Goal: Transaction & Acquisition: Purchase product/service

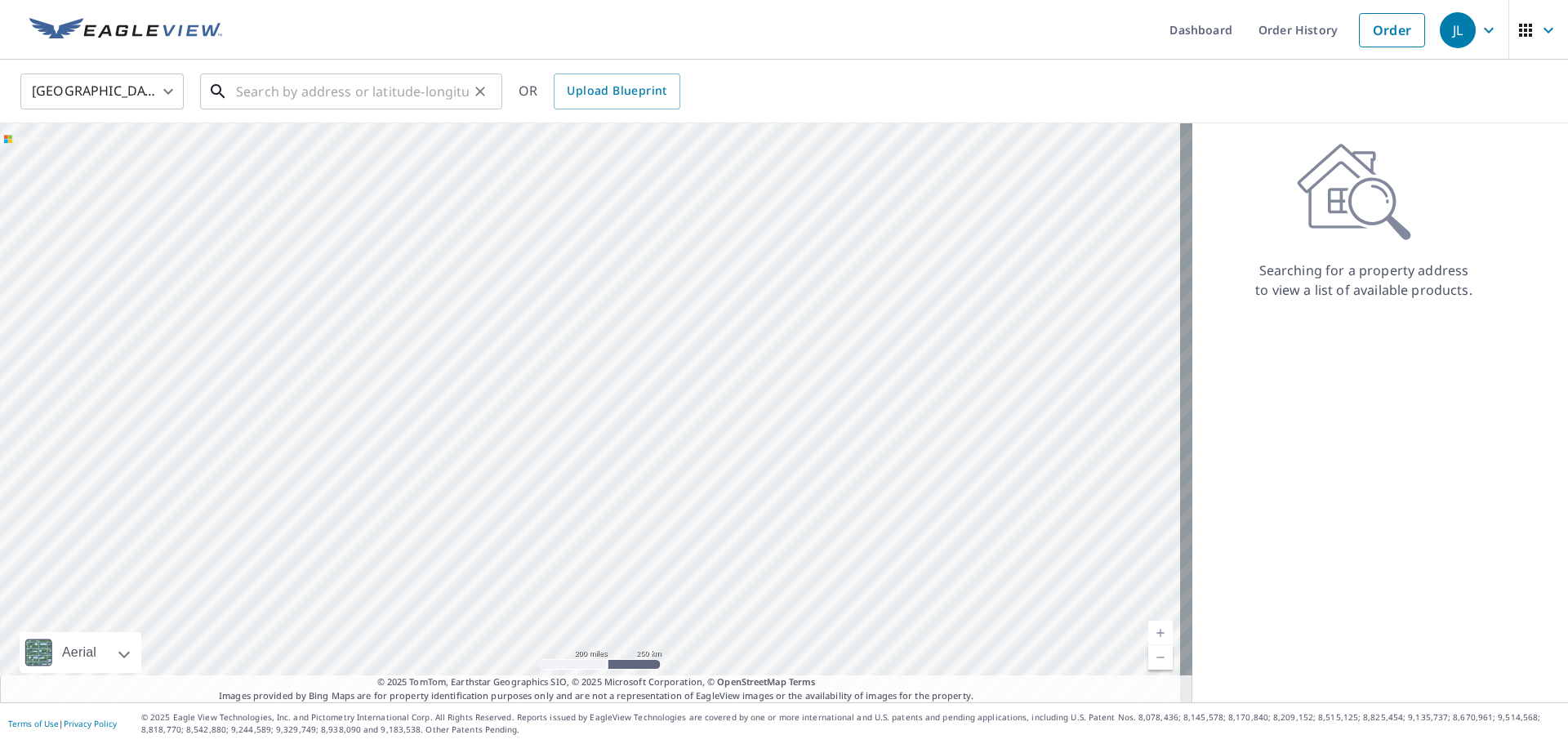
click at [273, 87] on input "text" at bounding box center [352, 92] width 232 height 46
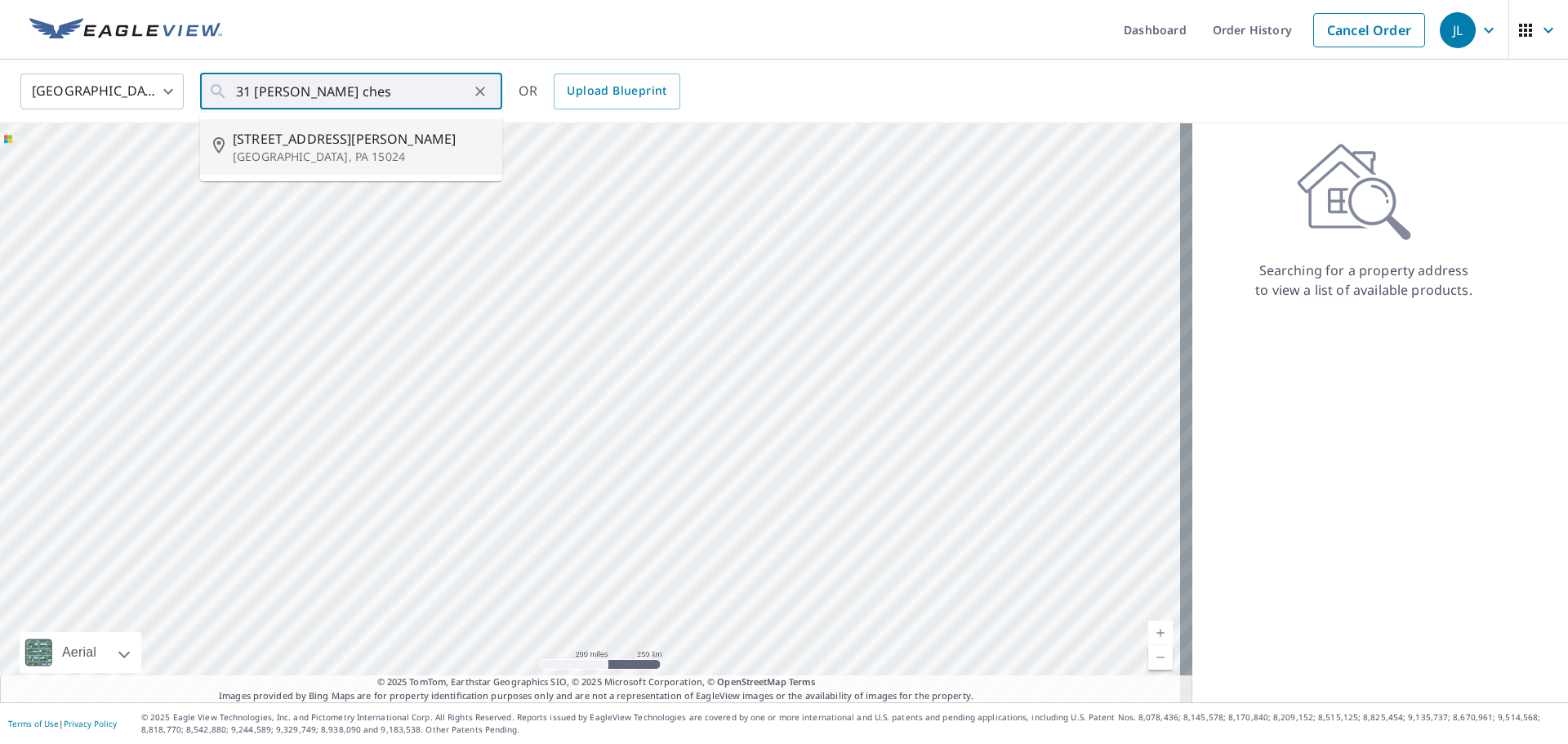
type input "[STREET_ADDRESS][PERSON_NAME]"
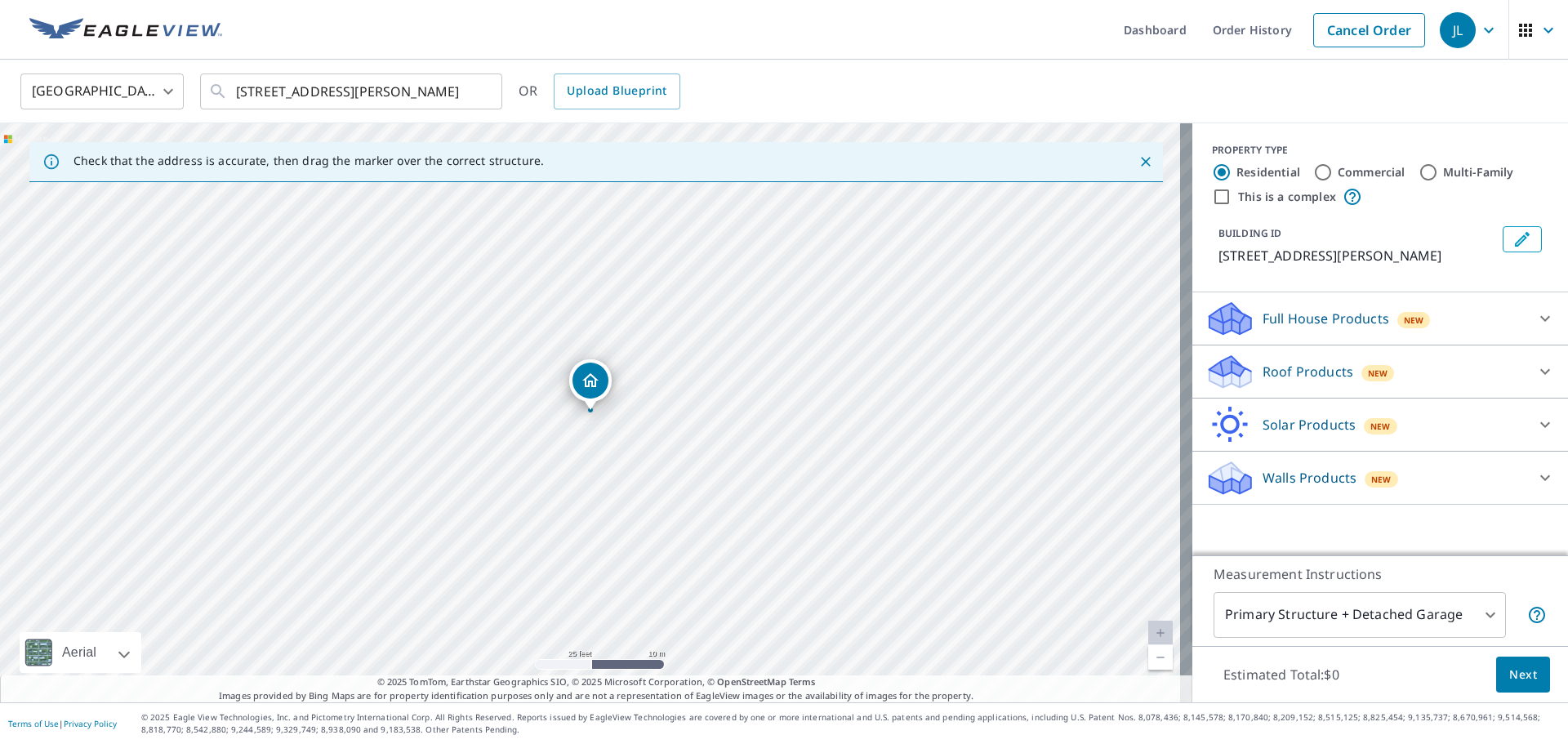
drag, startPoint x: 495, startPoint y: 439, endPoint x: 752, endPoint y: 475, distance: 259.5
click at [752, 475] on div "[STREET_ADDRESS][PERSON_NAME]" at bounding box center [596, 412] width 1193 height 579
click at [1427, 361] on div "Roof Products New" at bounding box center [1366, 372] width 320 height 39
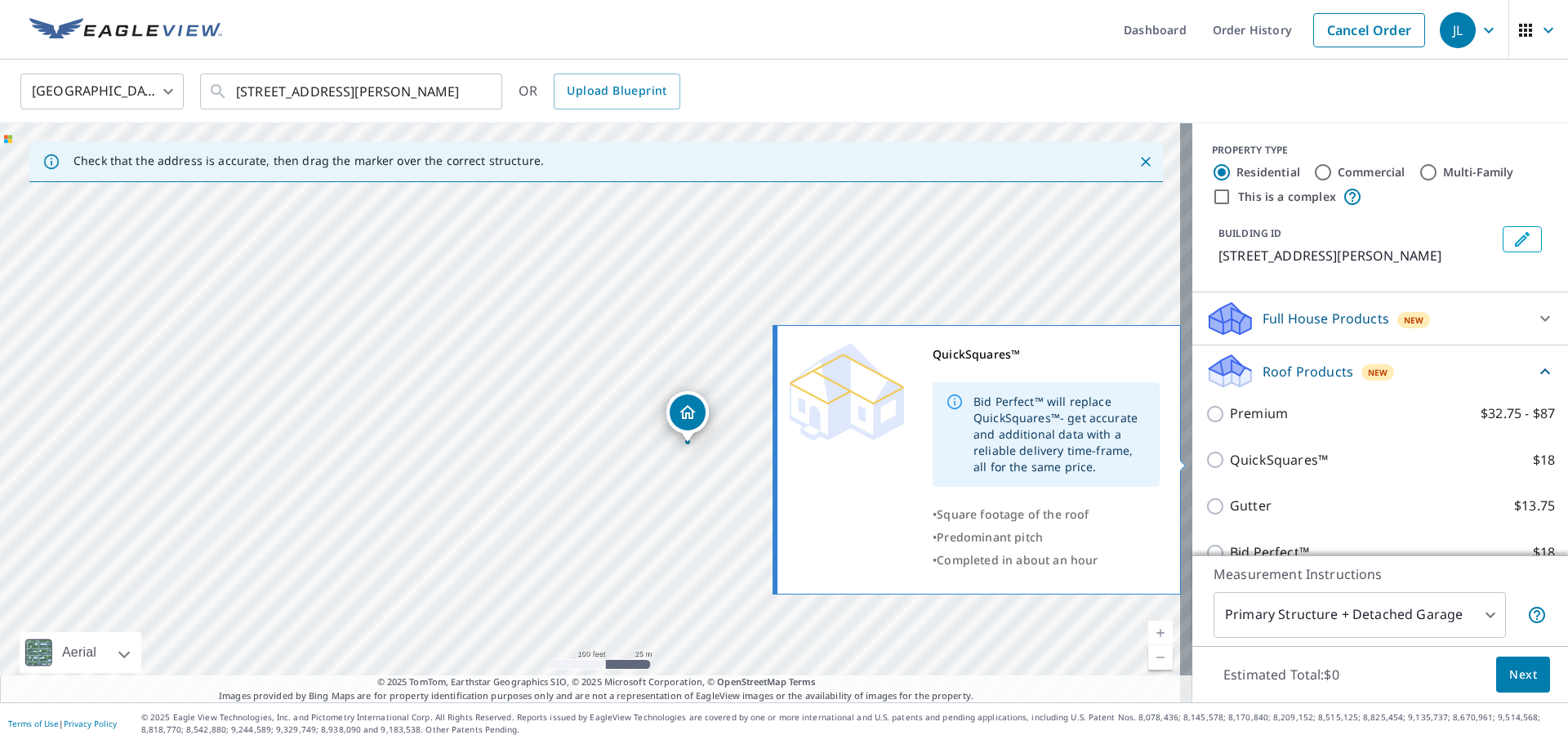
click at [1230, 459] on p "QuickSquares™" at bounding box center [1278, 460] width 98 height 21
click at [1230, 459] on input "QuickSquares™ $18" at bounding box center [1218, 460] width 25 height 20
checkbox input "true"
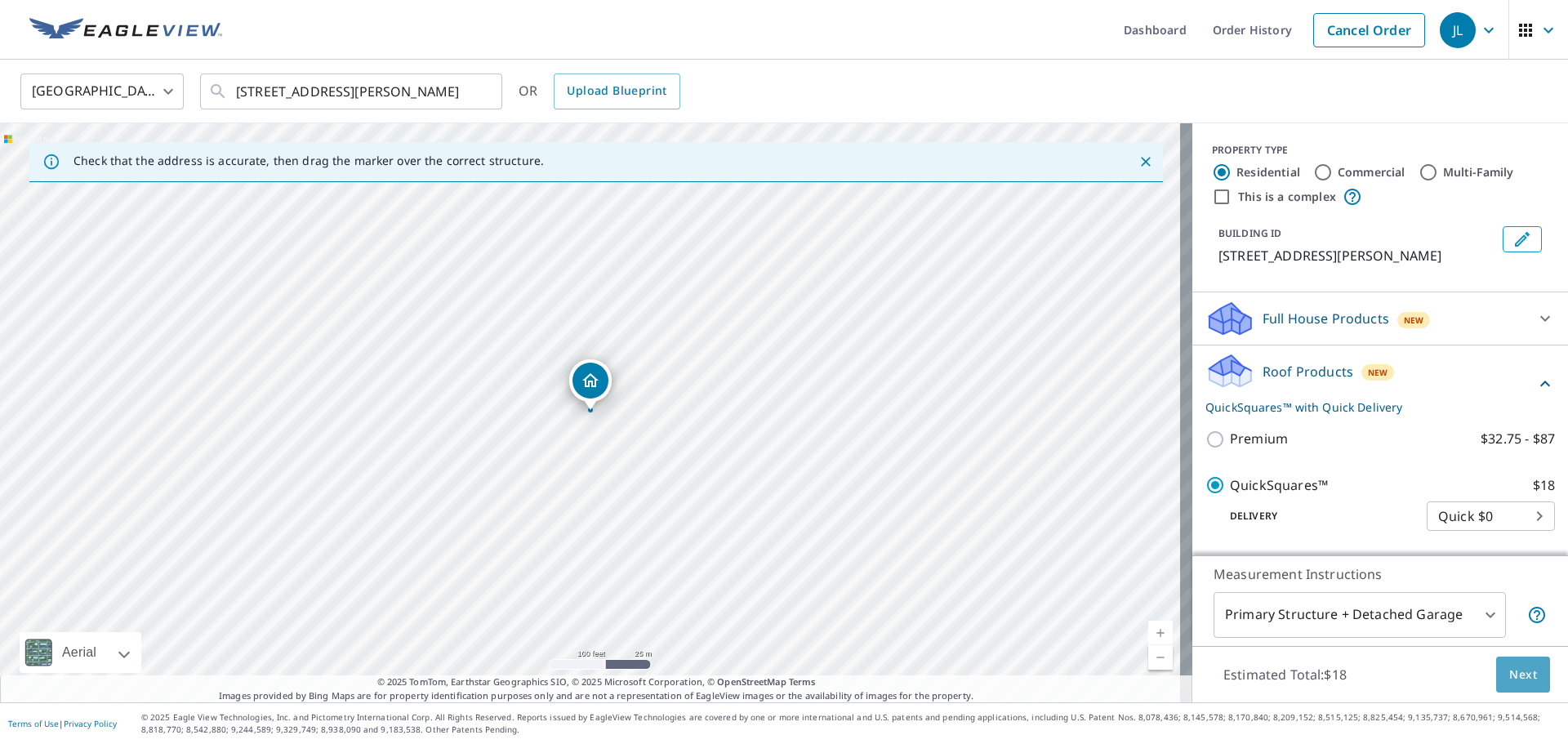
click at [1497, 680] on button "Next" at bounding box center [1524, 674] width 54 height 37
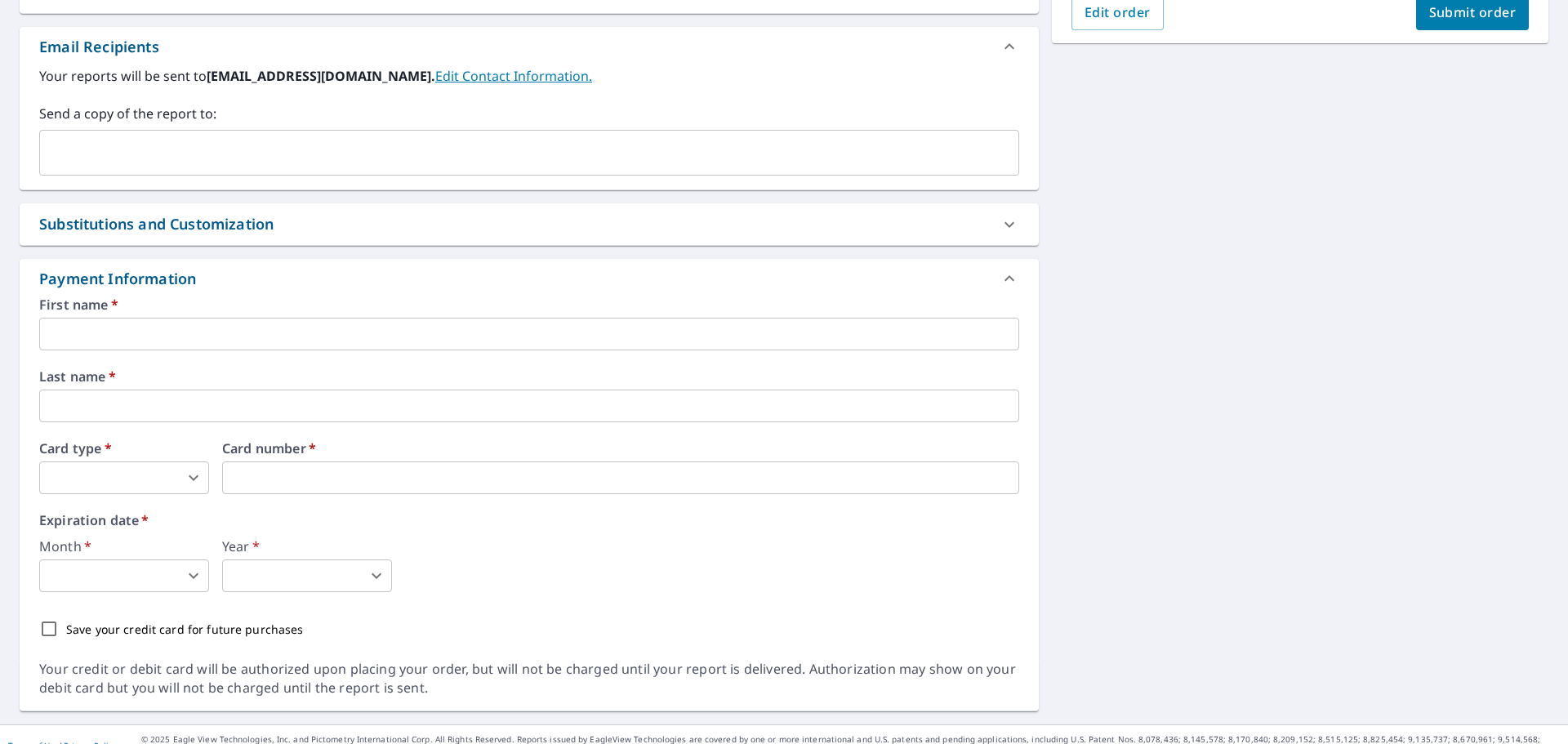
scroll to position [490, 0]
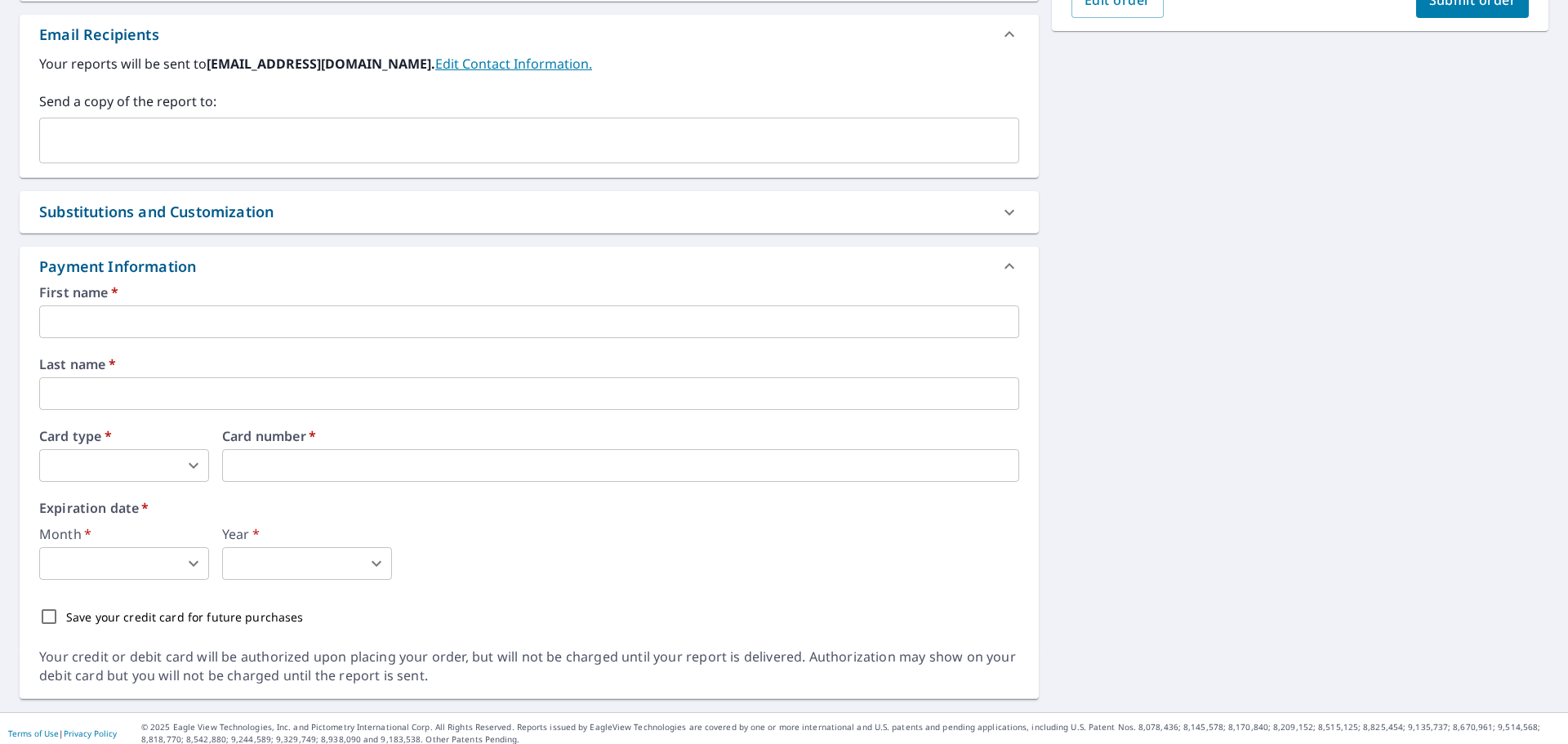
click at [363, 331] on input "text" at bounding box center [529, 322] width 980 height 33
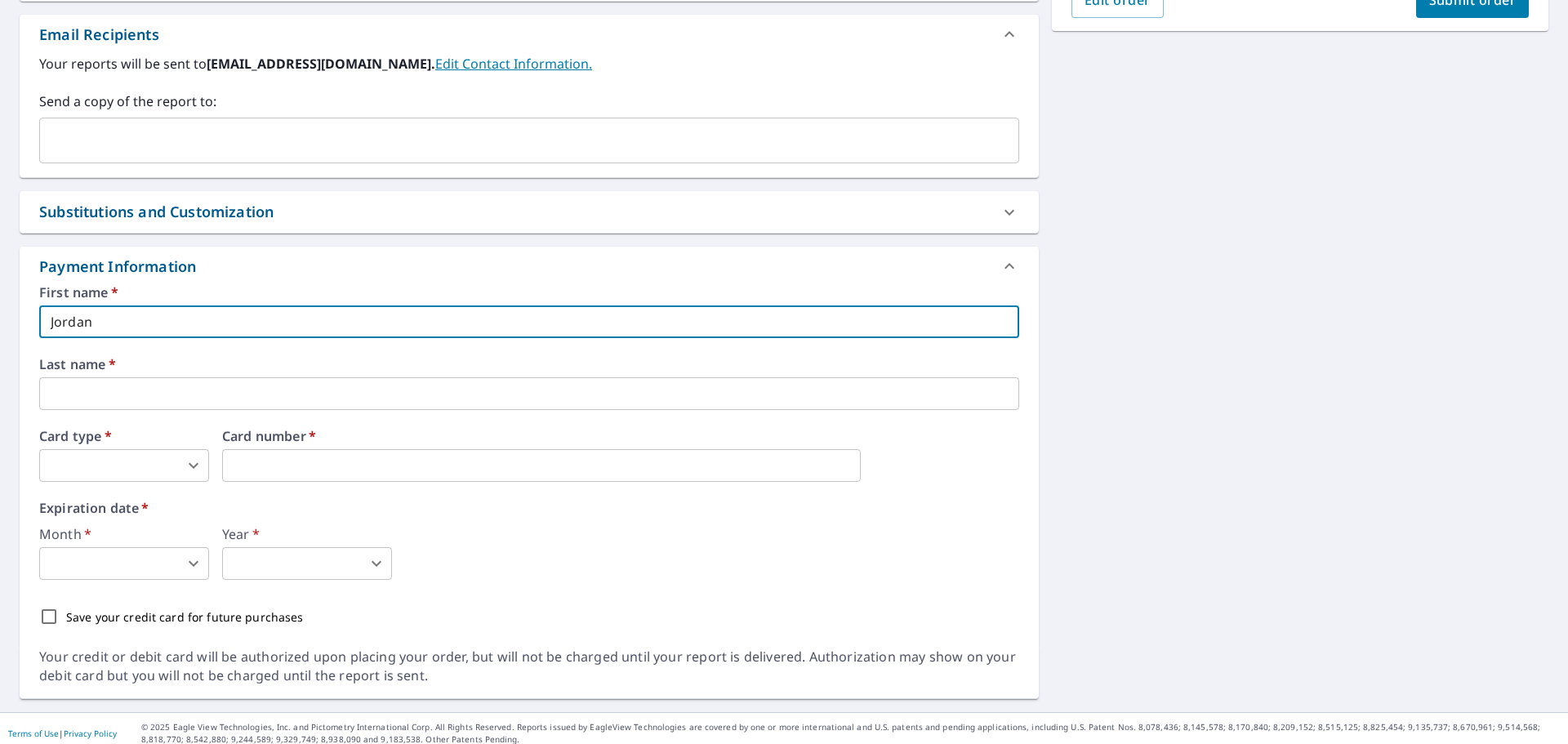
type input "Jordan"
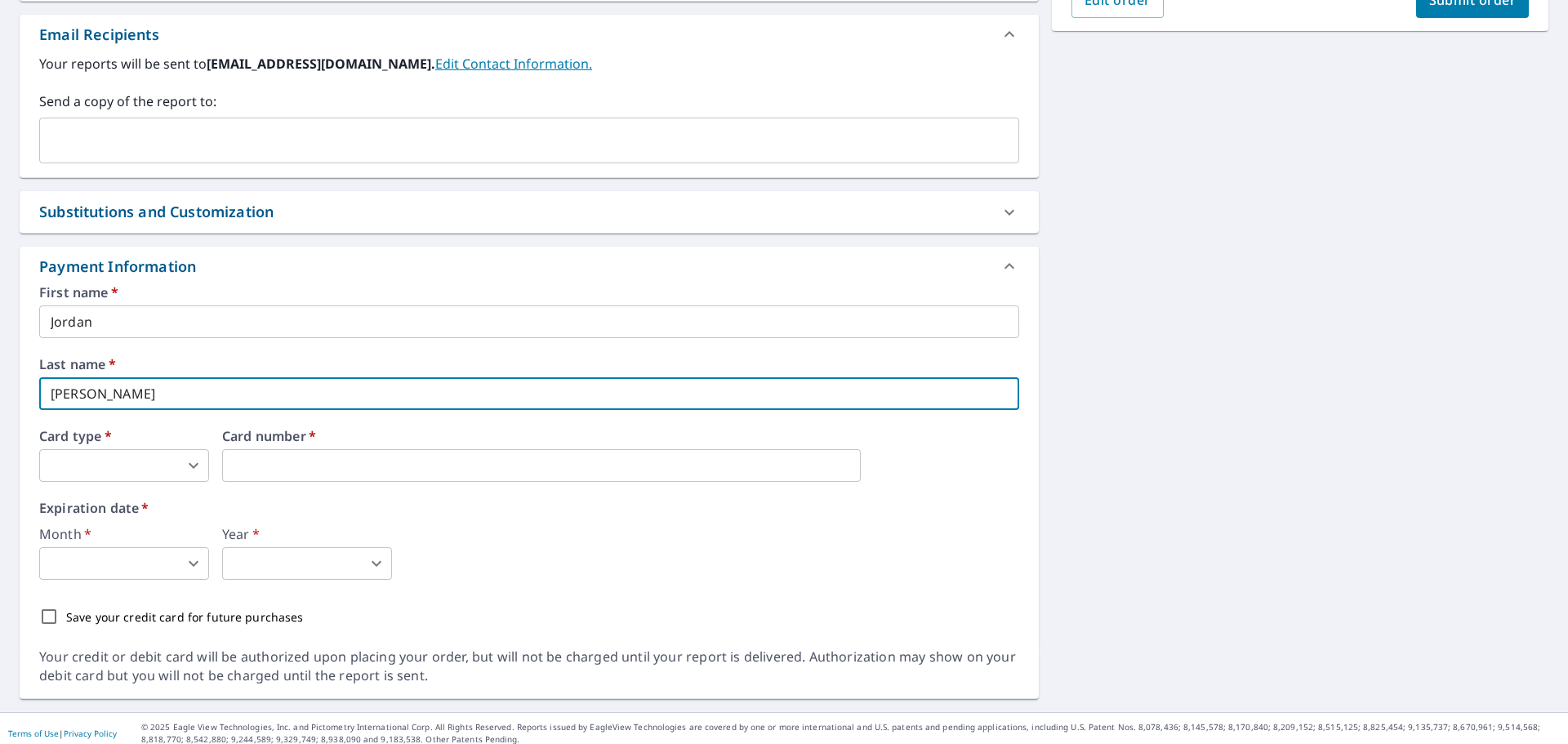
type input "[PERSON_NAME]"
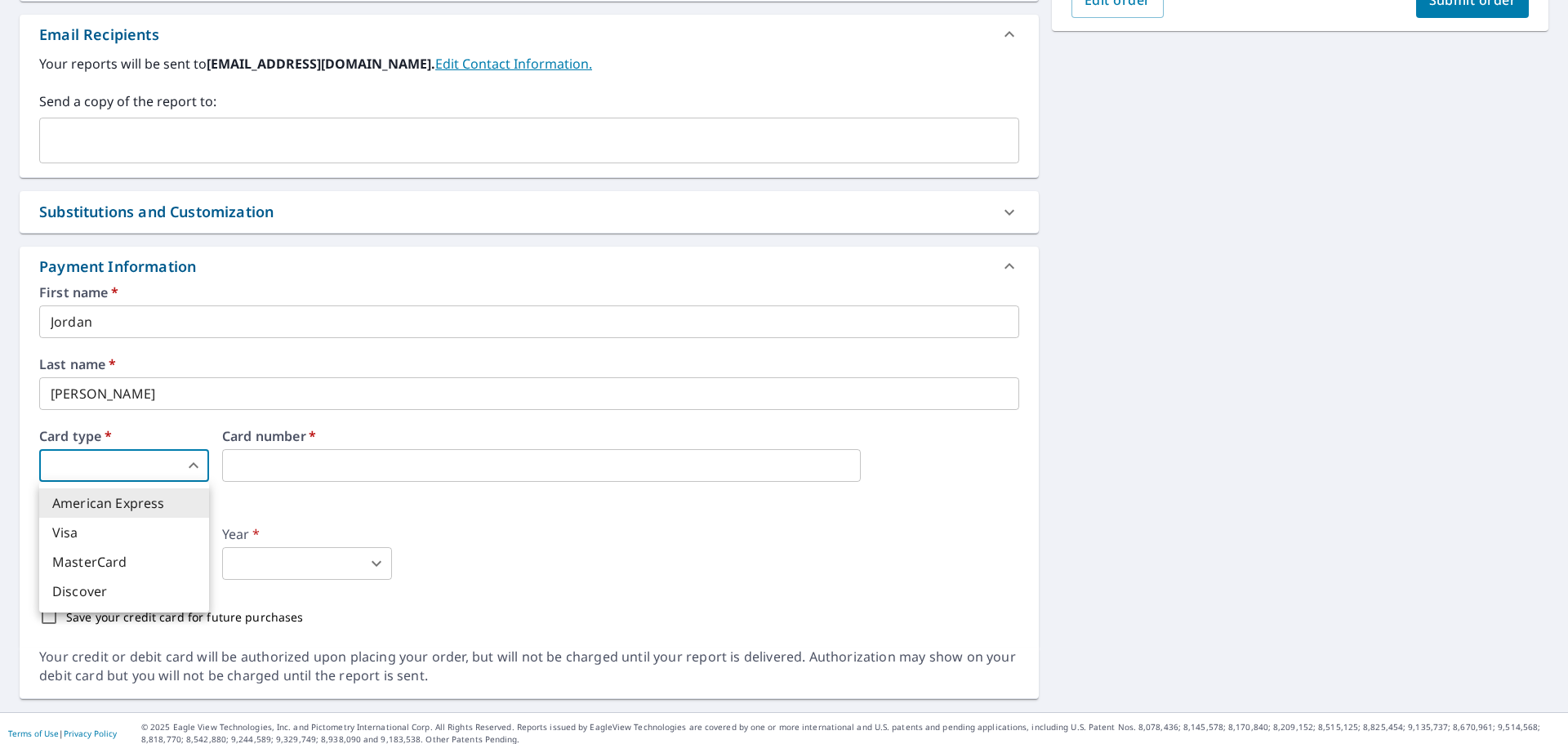
click at [182, 462] on body "JL JL Dashboard Order History Cancel Order JL Dashboard / Finalize Order Finali…" at bounding box center [784, 372] width 1568 height 744
click at [149, 522] on li "Visa" at bounding box center [124, 532] width 170 height 30
type input "2"
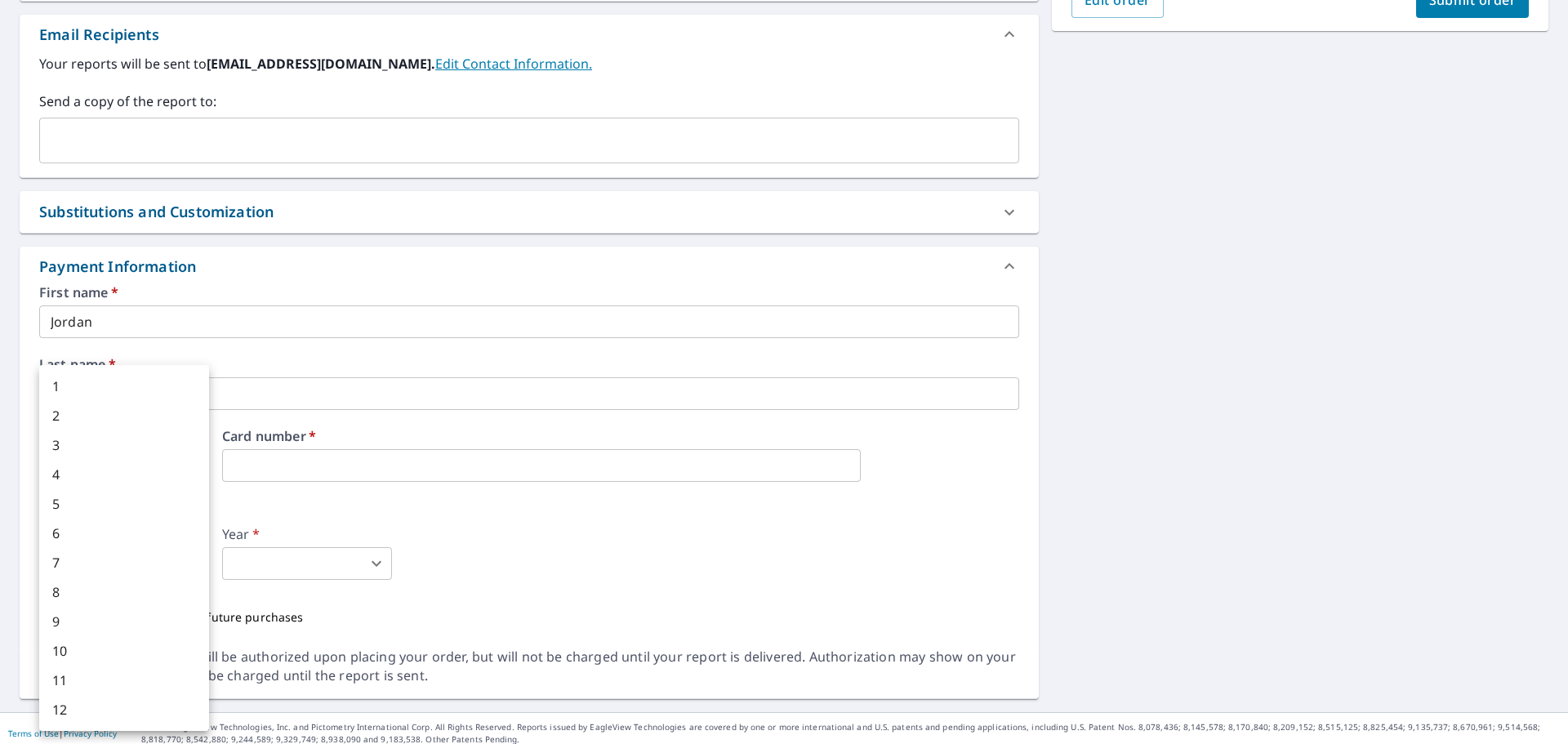
click at [199, 563] on body "JL JL Dashboard Order History Cancel Order JL Dashboard / Finalize Order Finali…" at bounding box center [784, 372] width 1568 height 744
click at [140, 687] on li "11" at bounding box center [124, 680] width 170 height 30
type input "11"
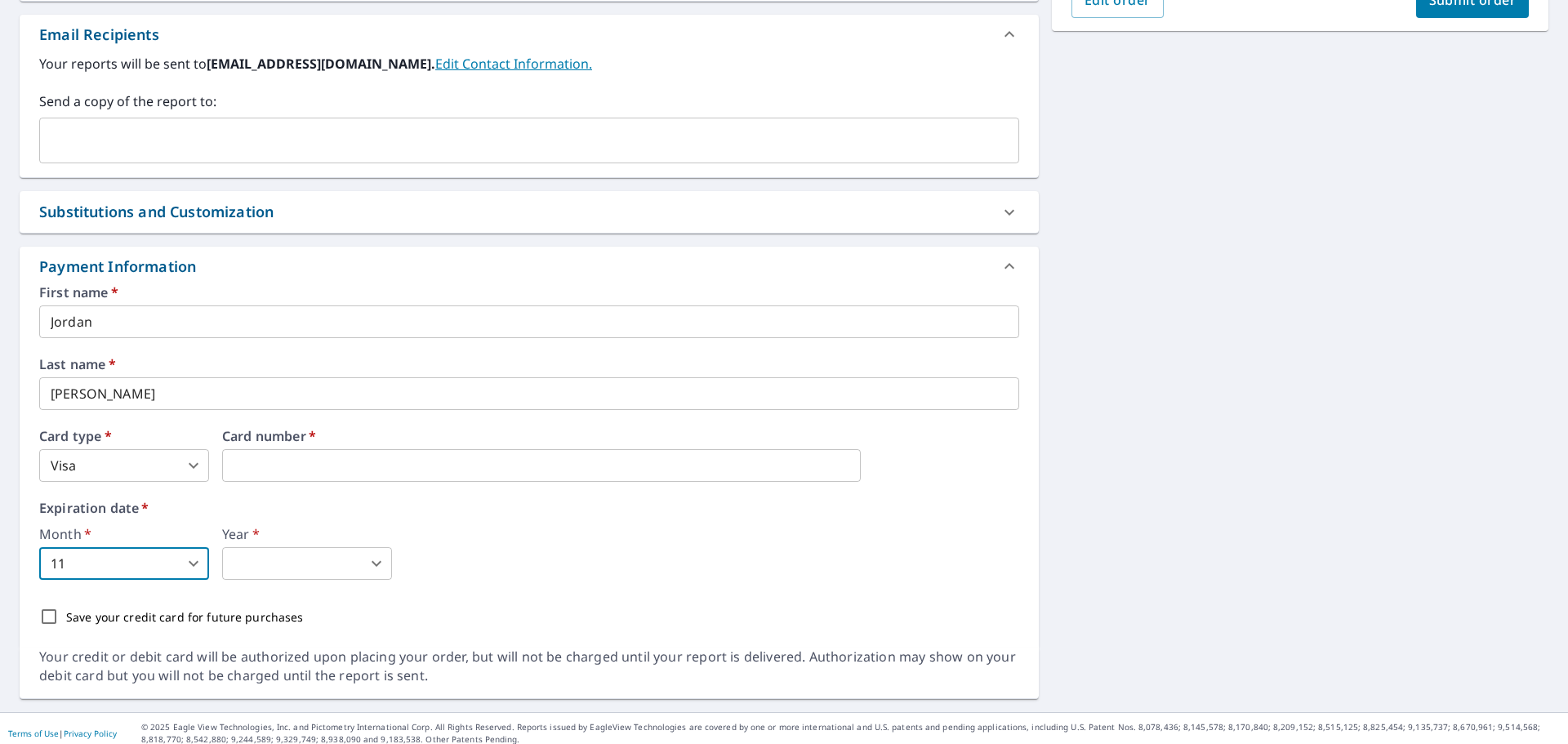
click at [344, 562] on body "JL JL Dashboard Order History Cancel Order JL Dashboard / Finalize Order Finali…" at bounding box center [784, 372] width 1568 height 744
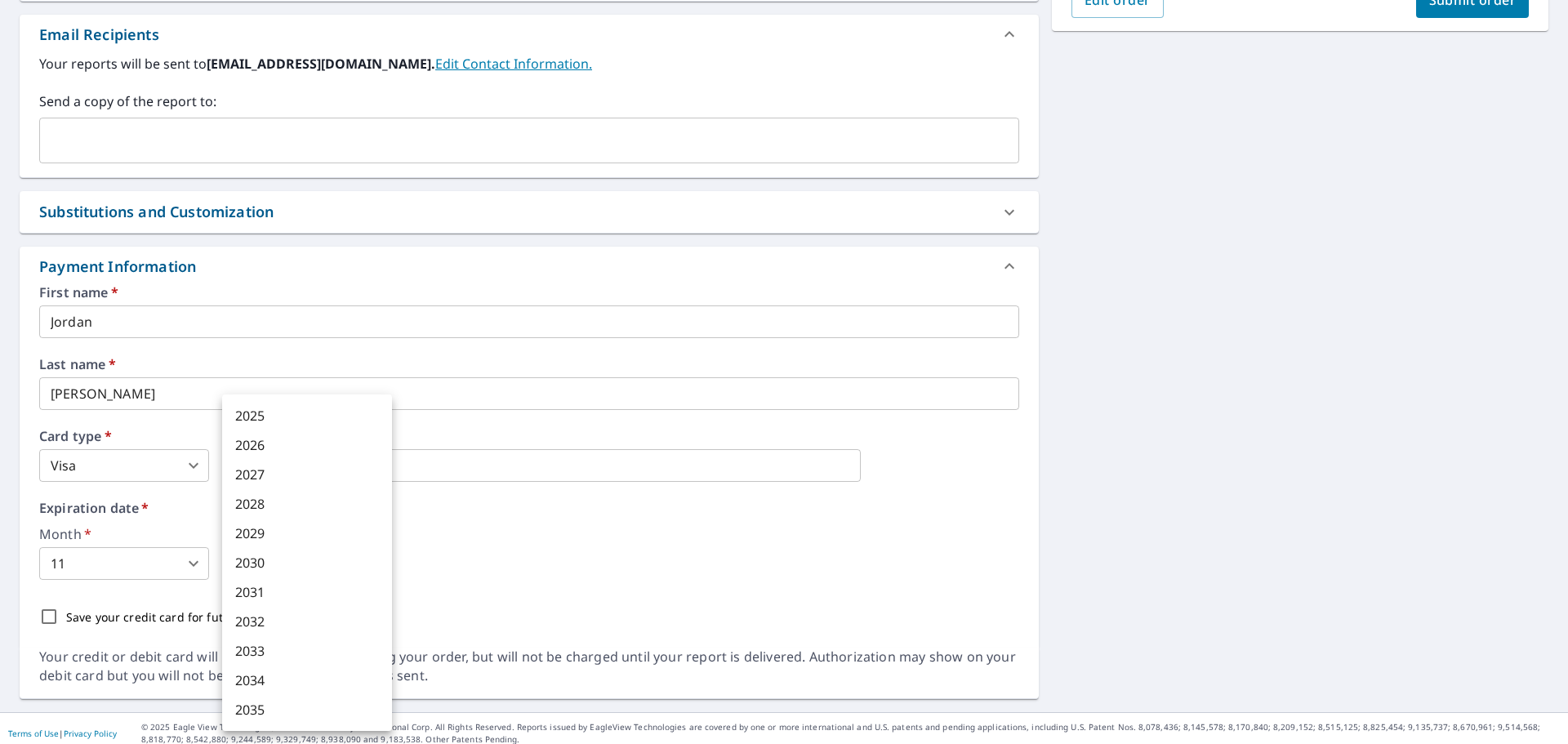
click at [308, 481] on li "2027" at bounding box center [306, 475] width 170 height 30
type input "2027"
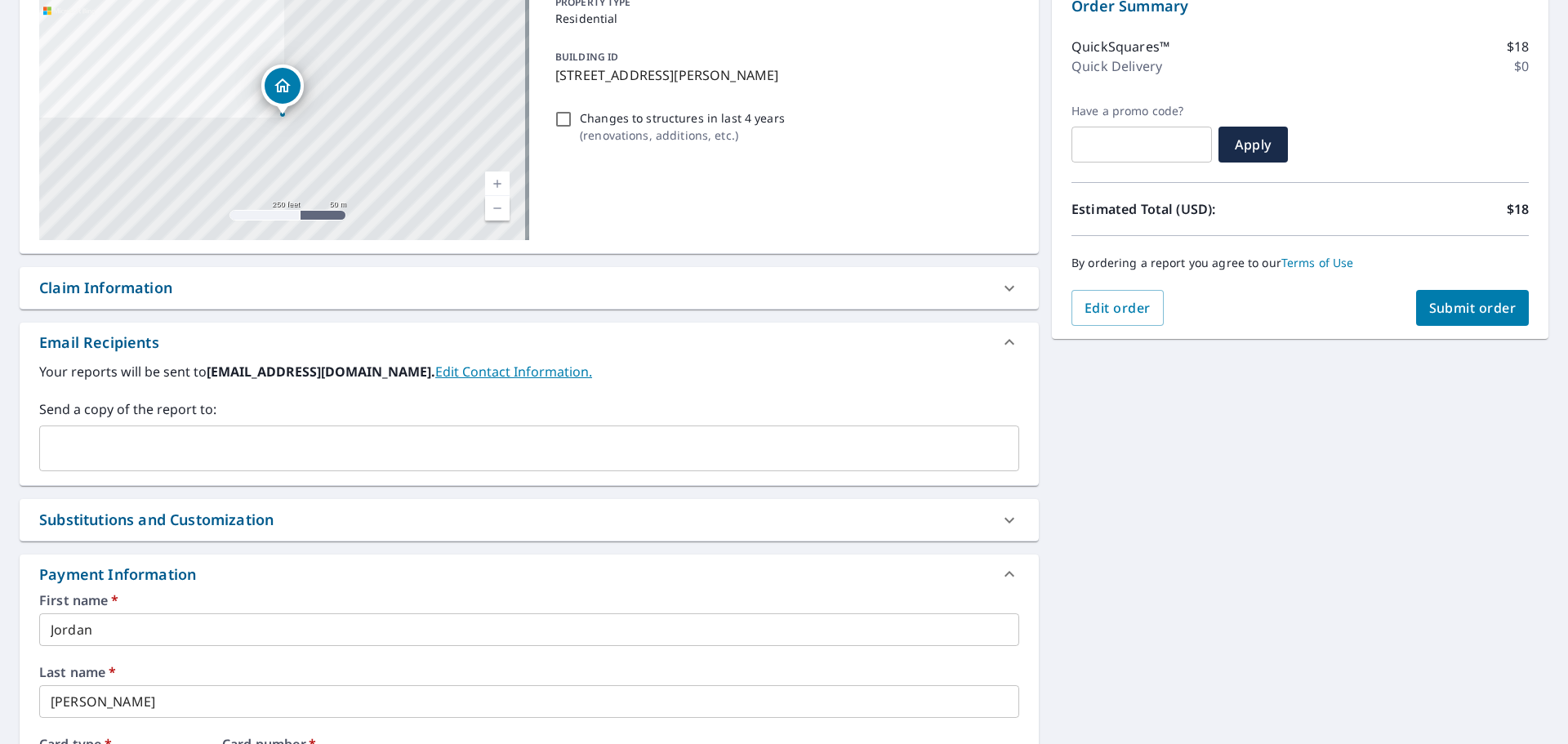
scroll to position [173, 0]
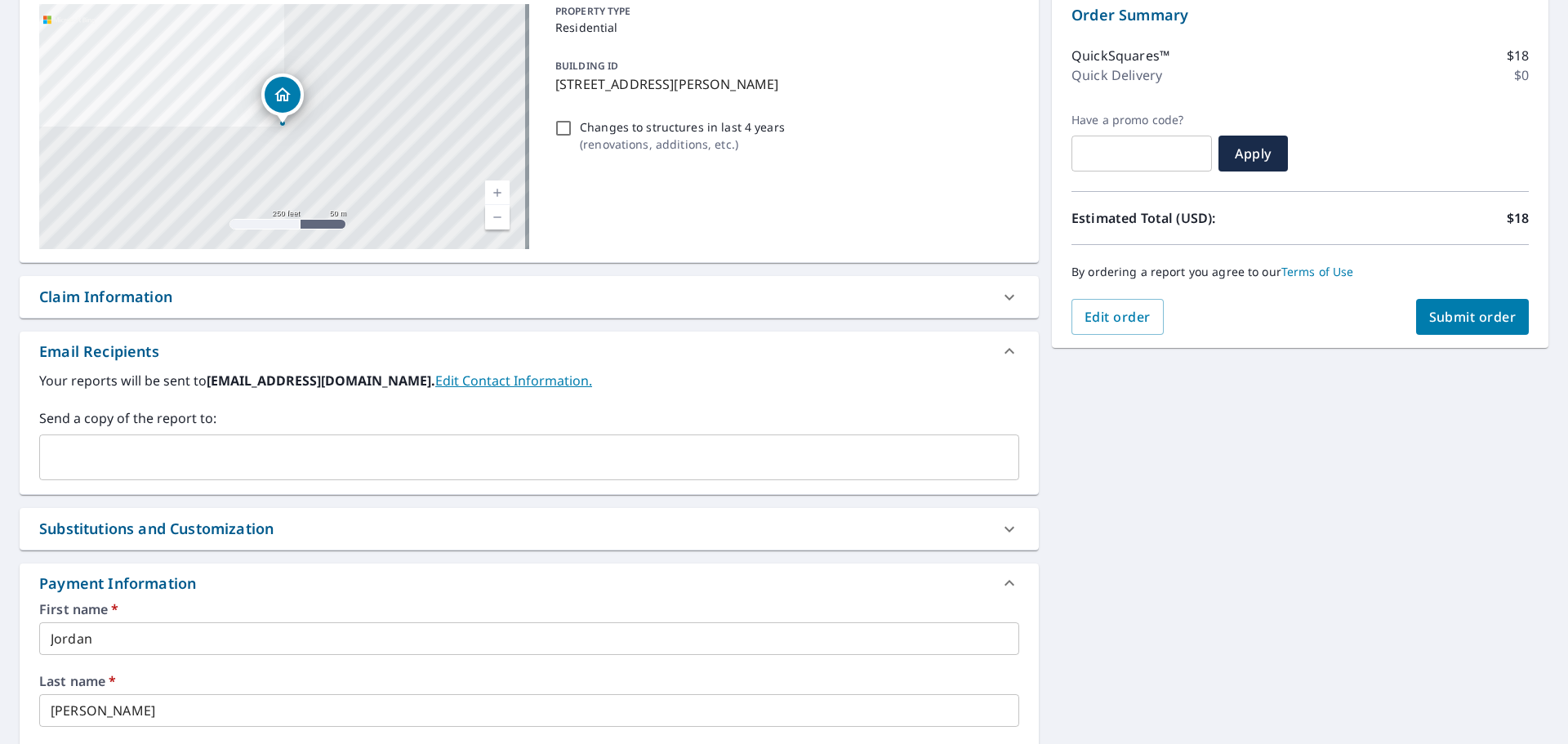
click at [1429, 310] on span "Submit order" at bounding box center [1473, 317] width 87 height 18
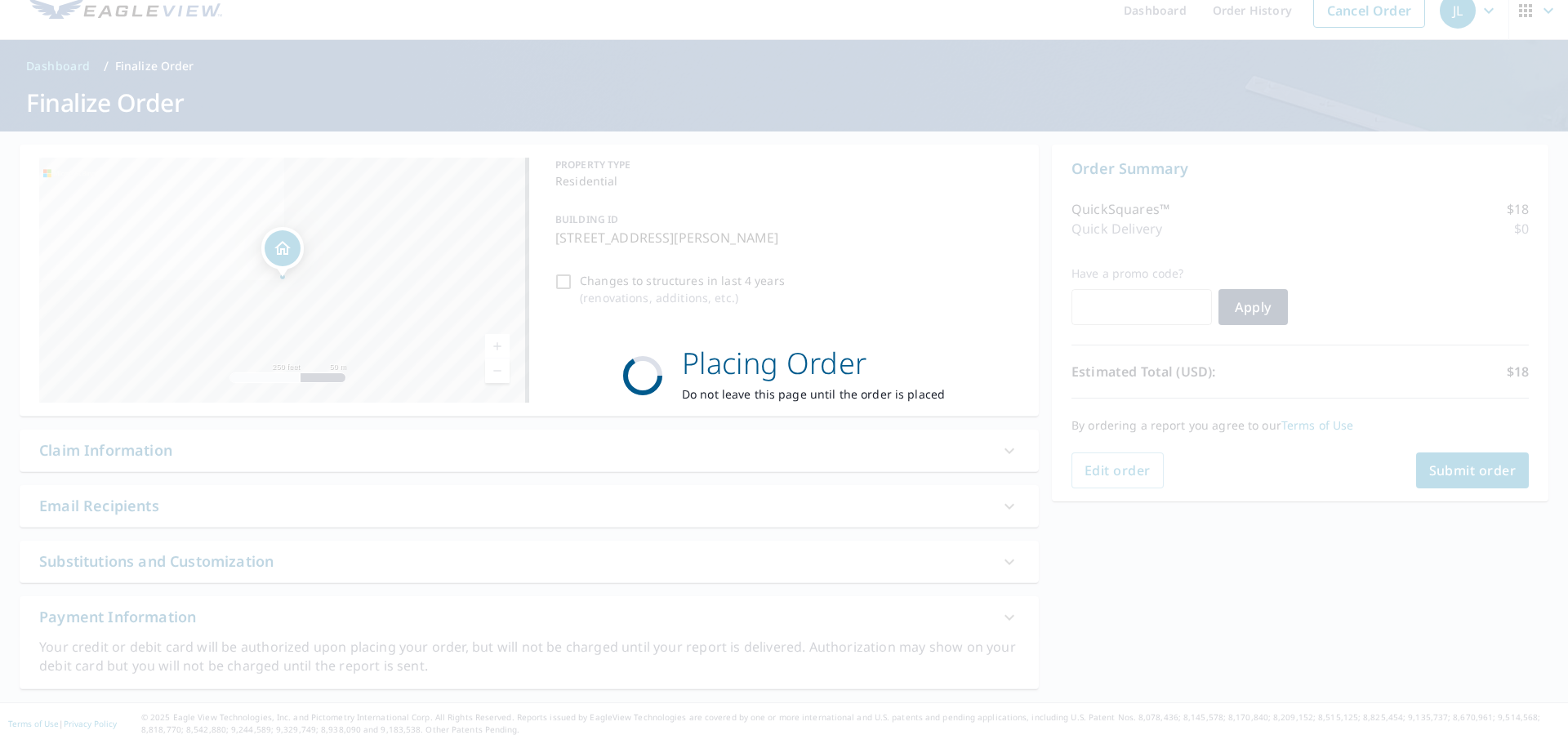
scroll to position [20, 0]
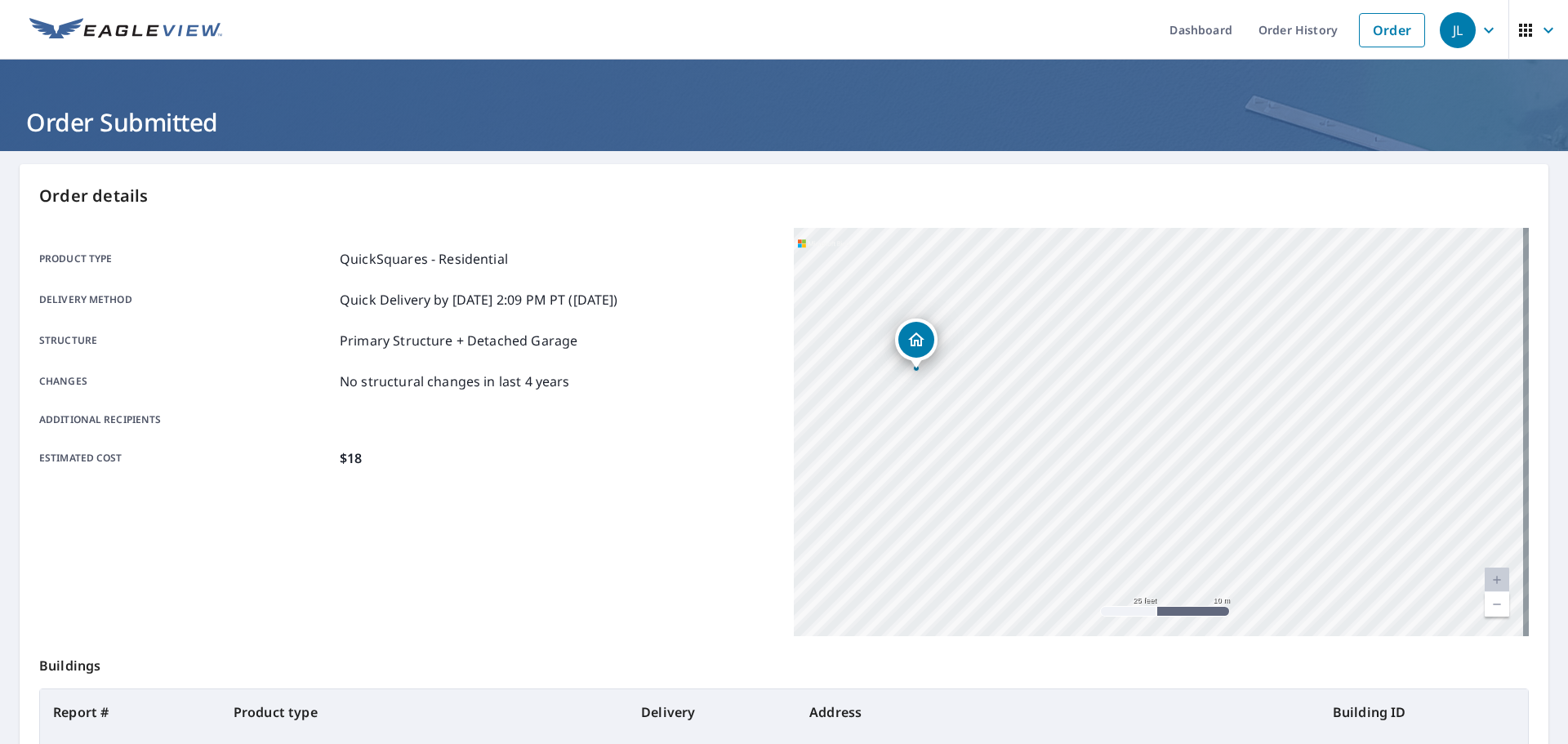
drag, startPoint x: 1258, startPoint y: 439, endPoint x: 1192, endPoint y: 494, distance: 85.9
click at [1192, 494] on div "[STREET_ADDRESS][PERSON_NAME]" at bounding box center [1161, 431] width 735 height 408
